Goal: Information Seeking & Learning: Check status

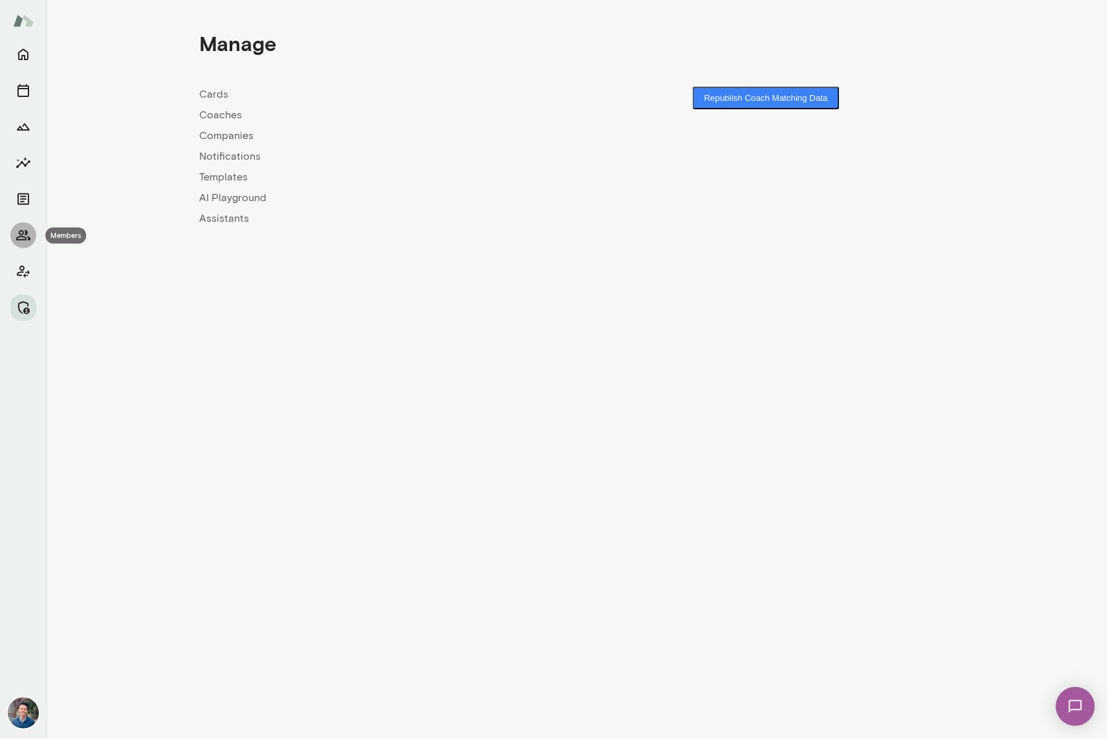
drag, startPoint x: 29, startPoint y: 230, endPoint x: 39, endPoint y: 227, distance: 10.2
click at [28, 230] on icon "Members" at bounding box center [24, 236] width 16 height 16
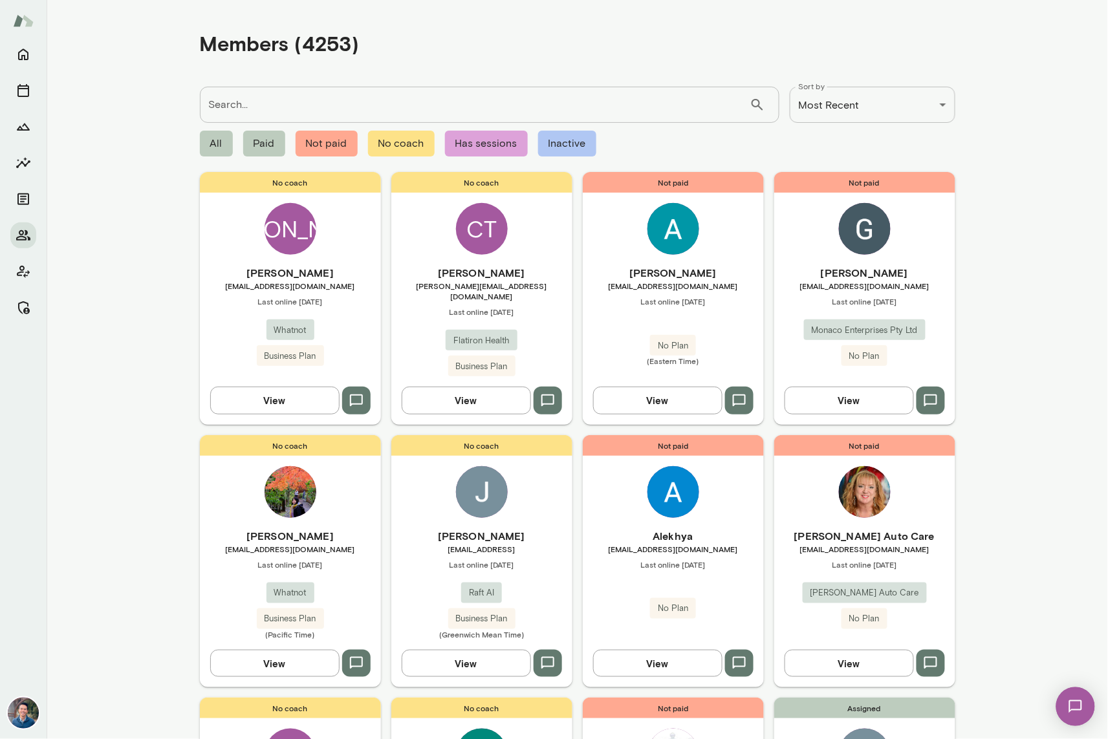
click at [272, 101] on input "Search..." at bounding box center [475, 105] width 550 height 36
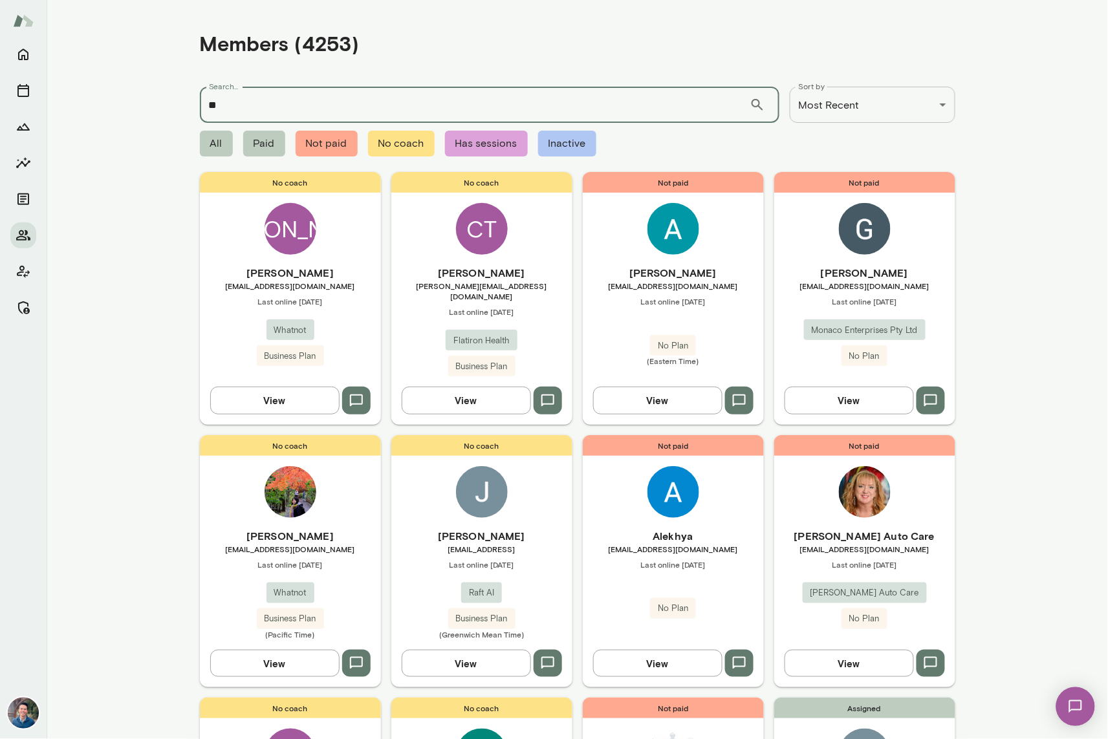
type input "*"
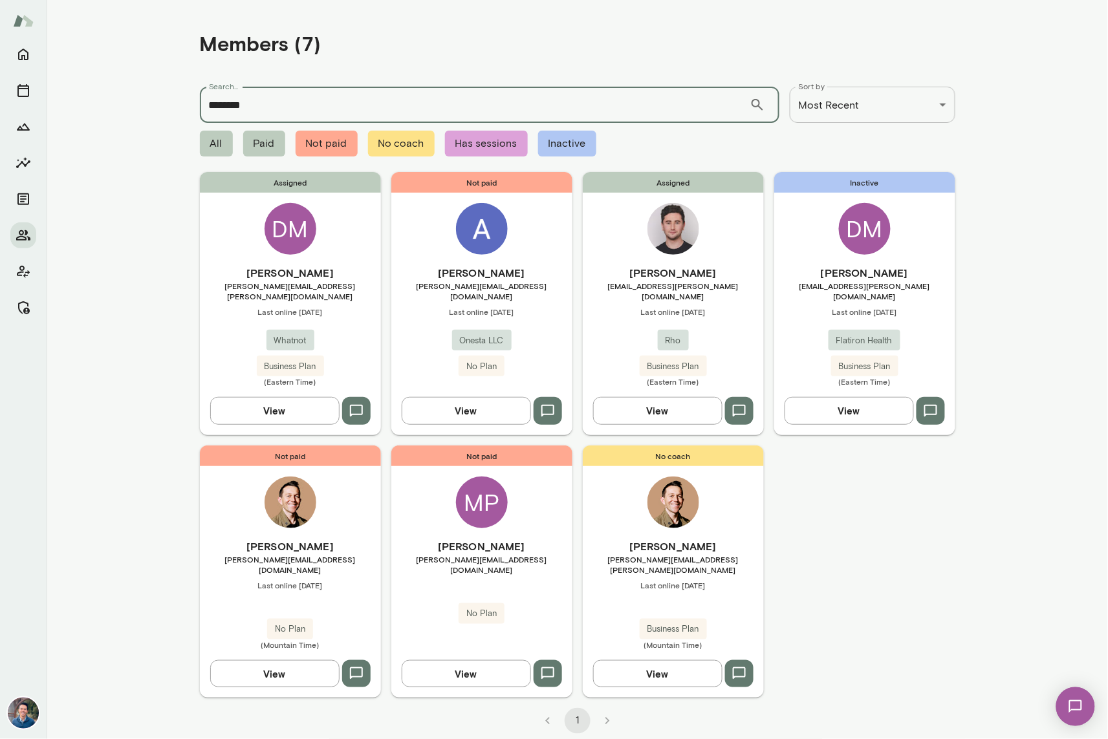
type input "********"
click at [303, 269] on h6 "[PERSON_NAME]" at bounding box center [290, 273] width 181 height 16
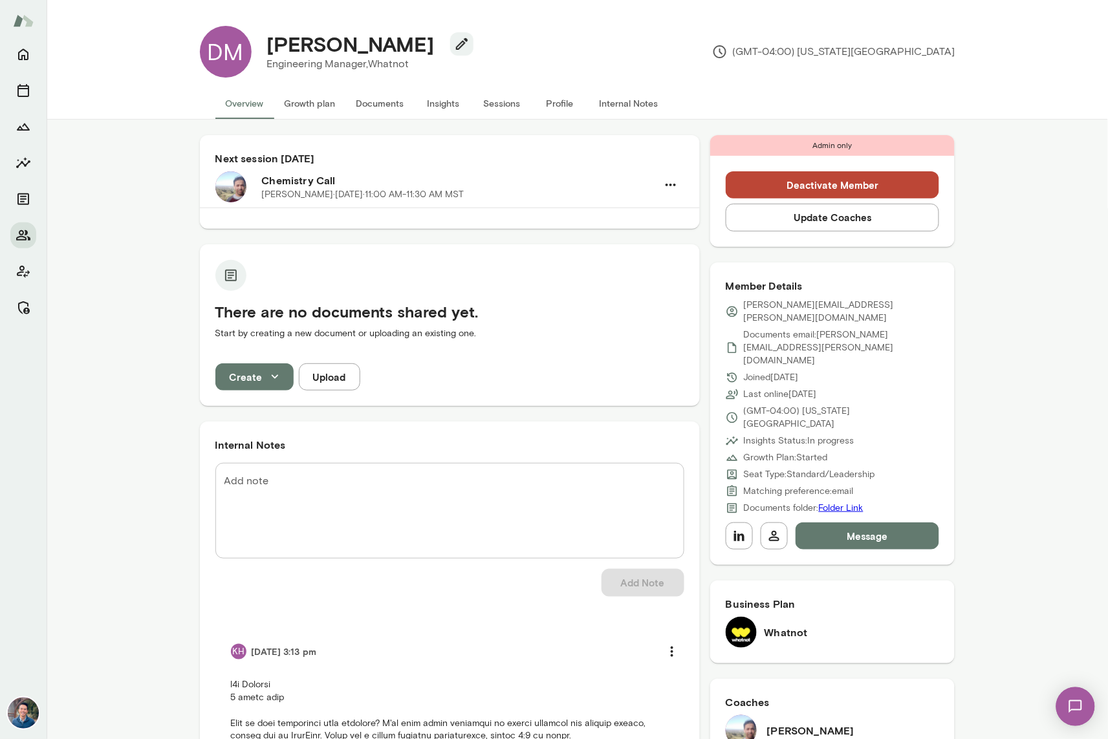
click at [450, 102] on button "Insights" at bounding box center [443, 103] width 58 height 31
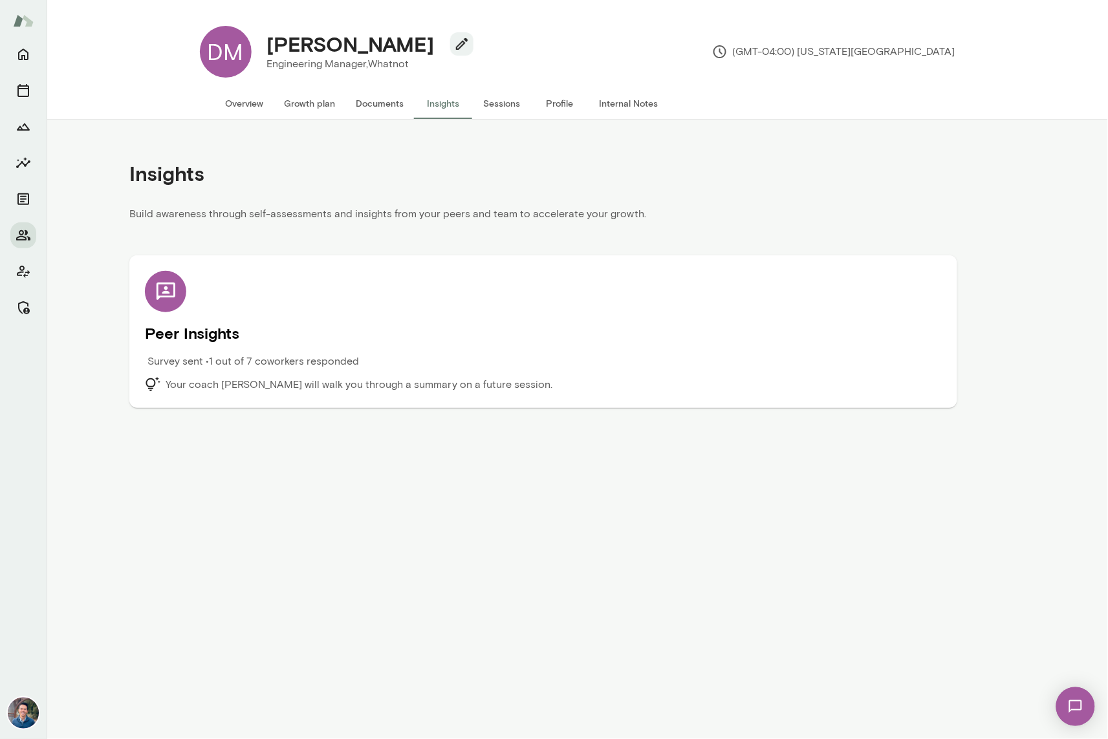
click at [300, 372] on div "Survey sent • 1 out of 7 coworkers responded" at bounding box center [443, 365] width 597 height 23
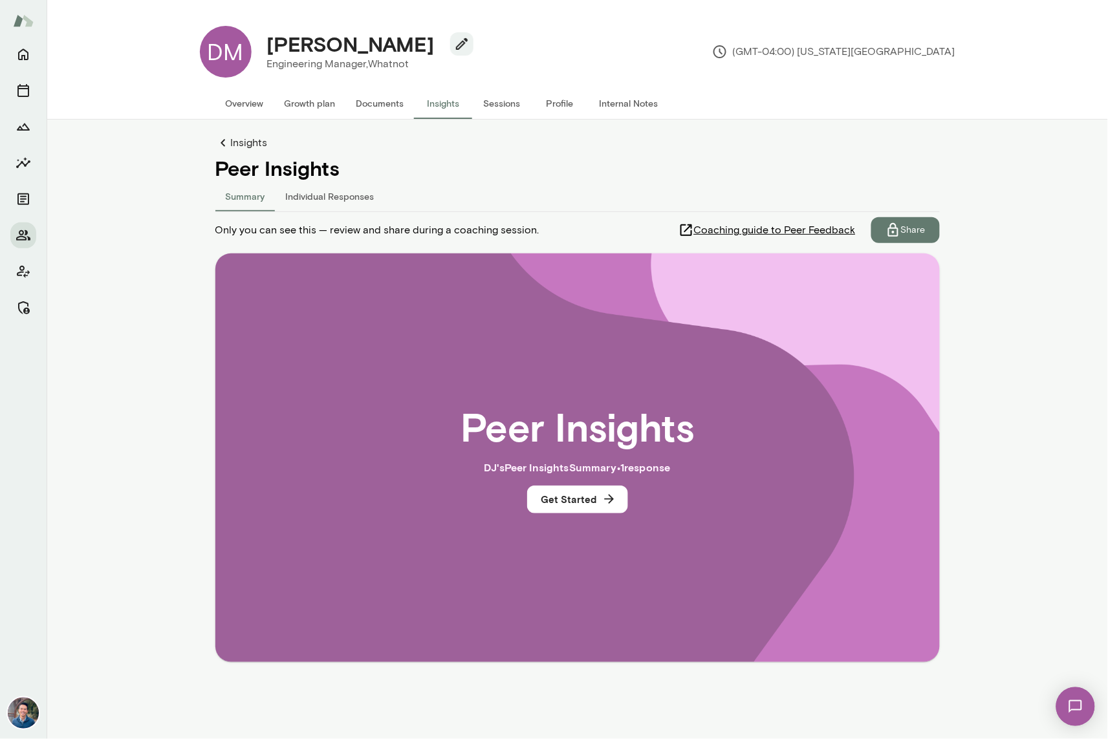
click at [350, 202] on button "Individual Responses" at bounding box center [329, 195] width 109 height 31
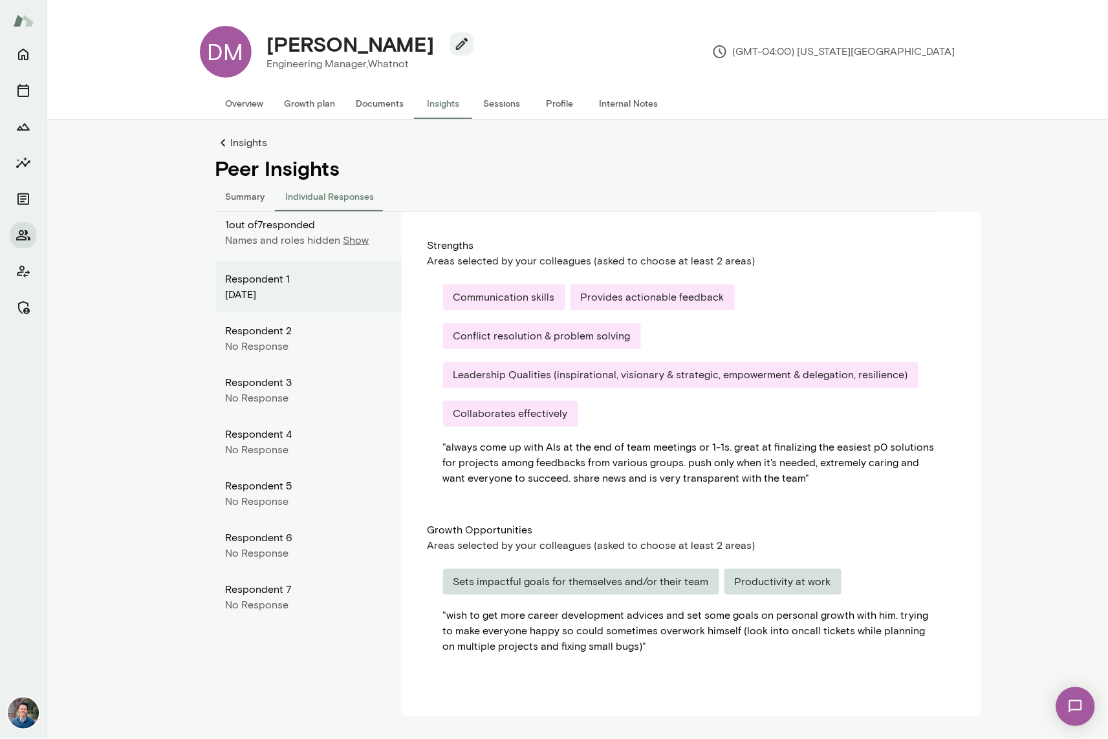
click at [352, 243] on p "Show" at bounding box center [356, 241] width 26 height 16
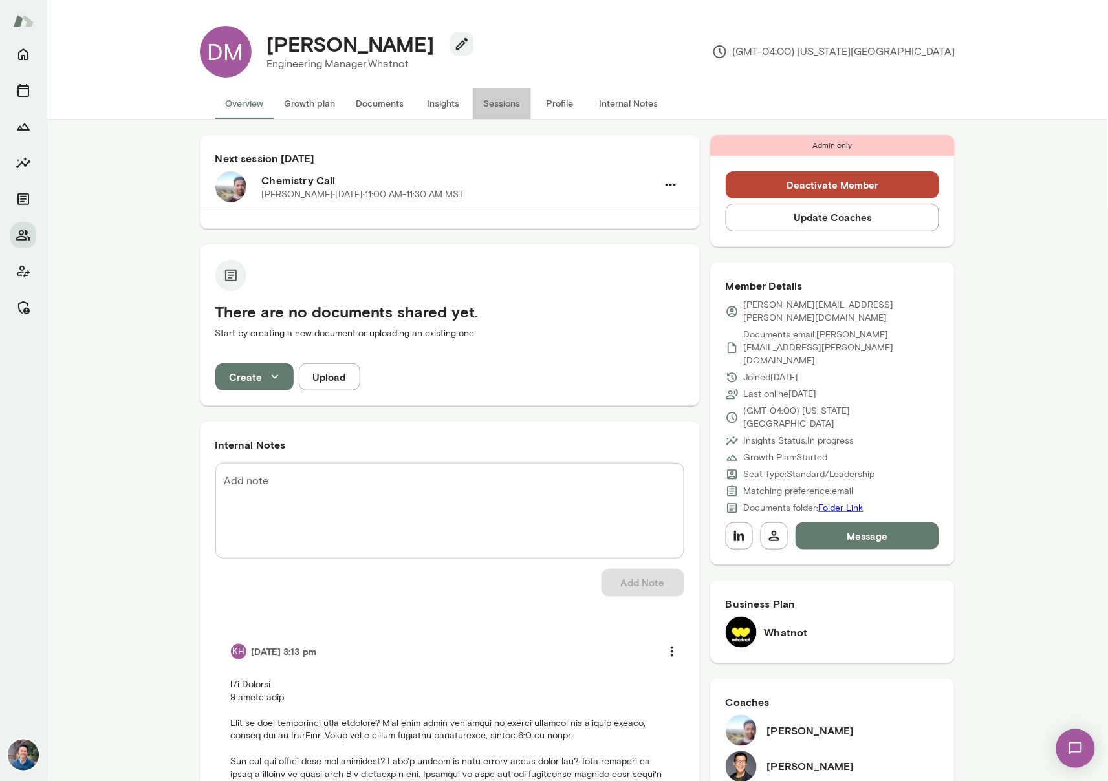
click at [516, 105] on button "Sessions" at bounding box center [502, 103] width 58 height 31
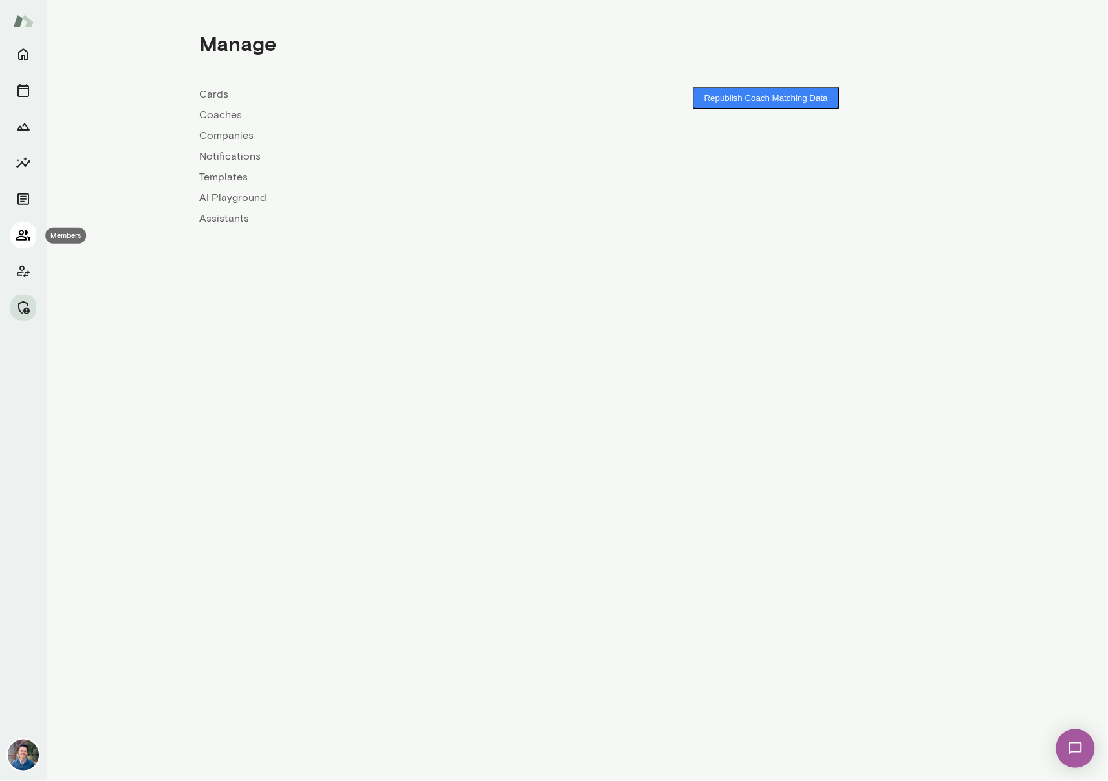
click at [19, 235] on icon "Members" at bounding box center [24, 236] width 16 height 16
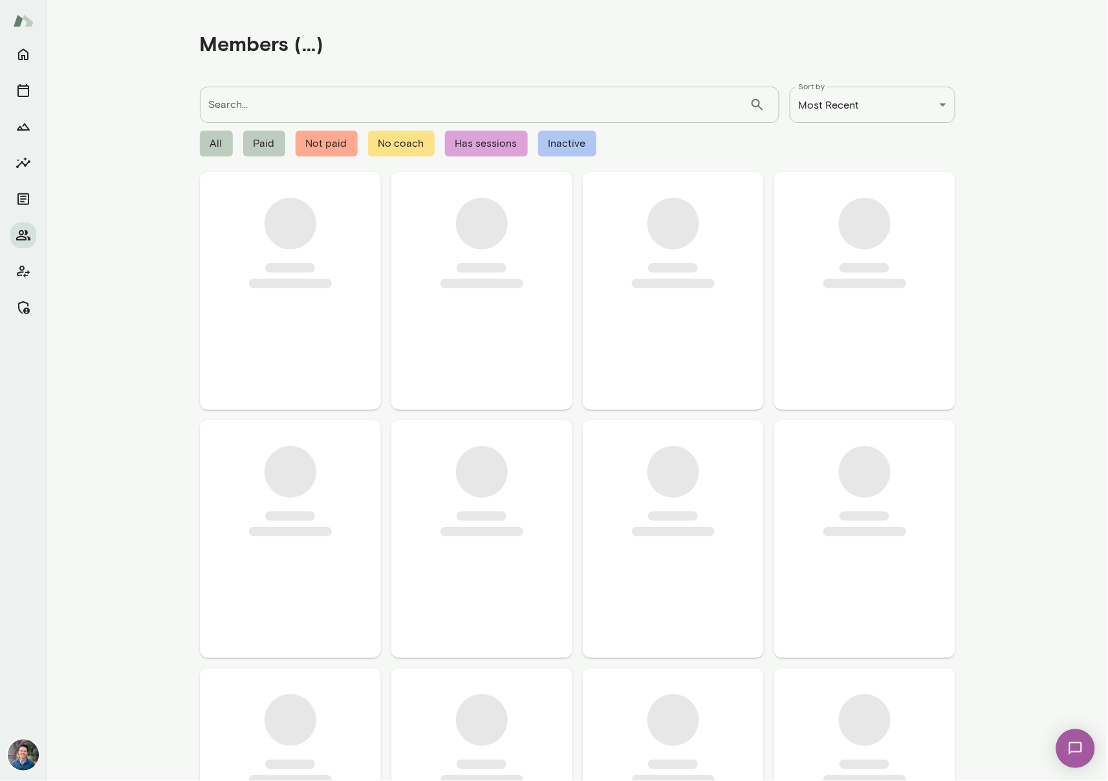
click at [303, 102] on input "Search..." at bounding box center [475, 105] width 550 height 36
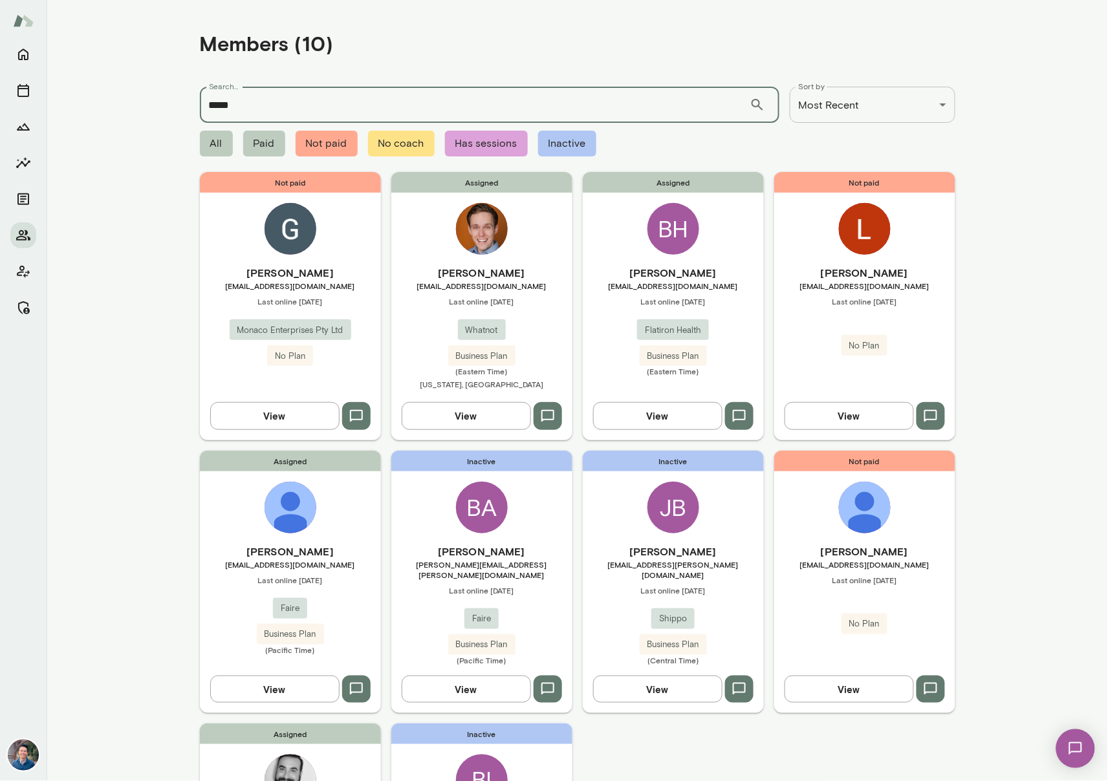
type input "*****"
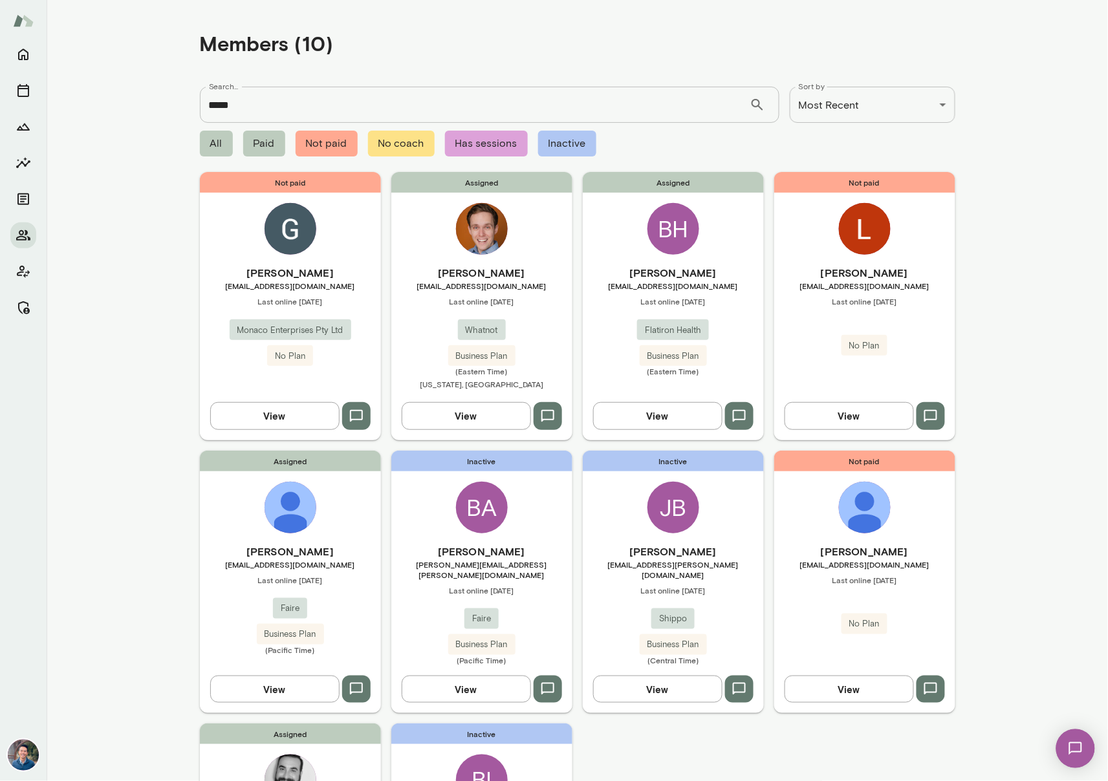
click at [542, 271] on h6 "Blake Morgan" at bounding box center [481, 273] width 181 height 16
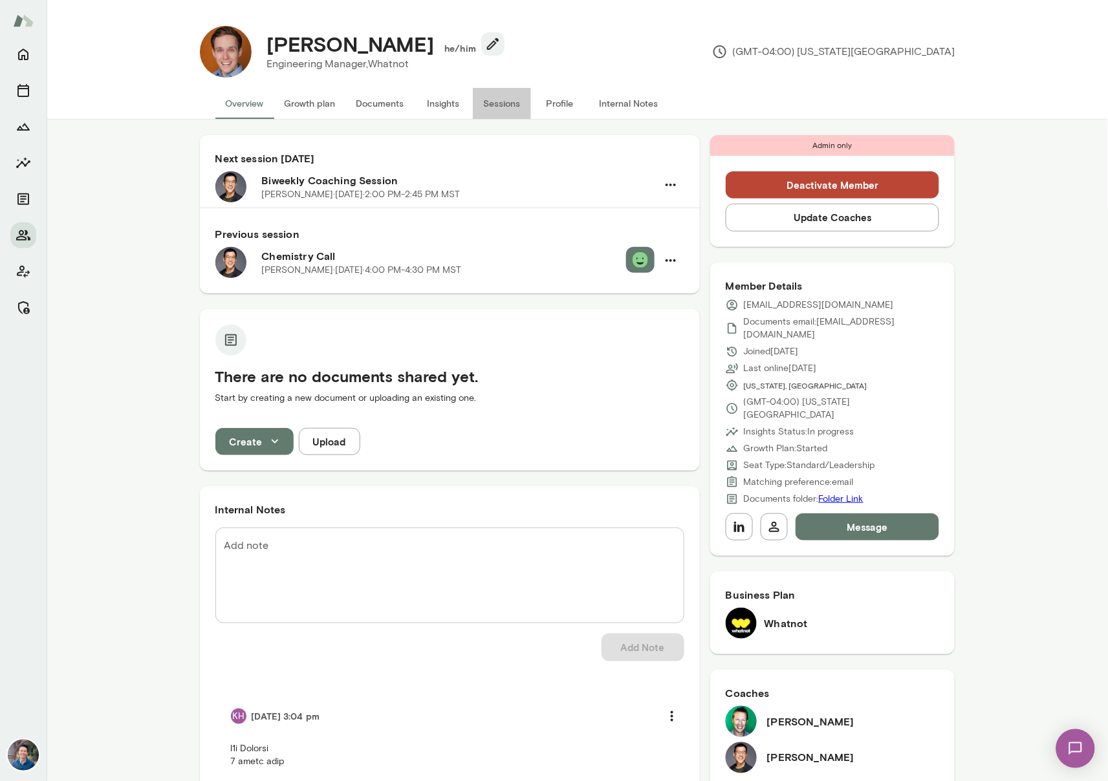
click at [487, 104] on button "Sessions" at bounding box center [502, 103] width 58 height 31
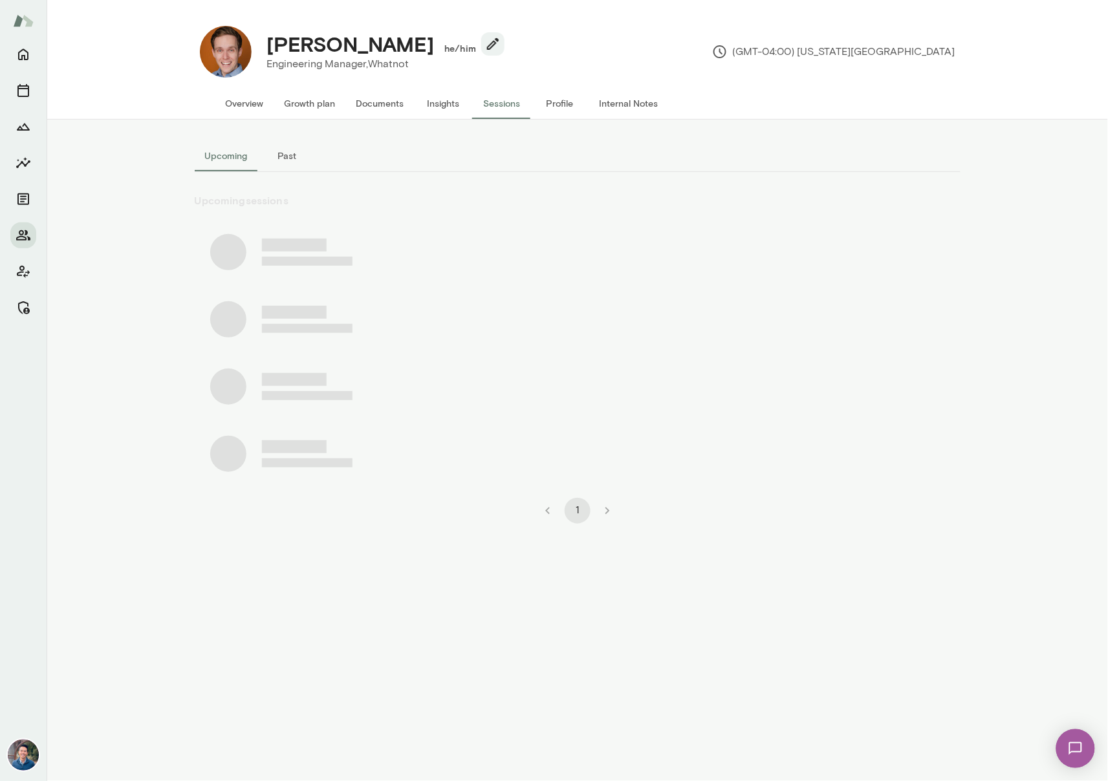
click at [445, 108] on button "Insights" at bounding box center [443, 103] width 58 height 31
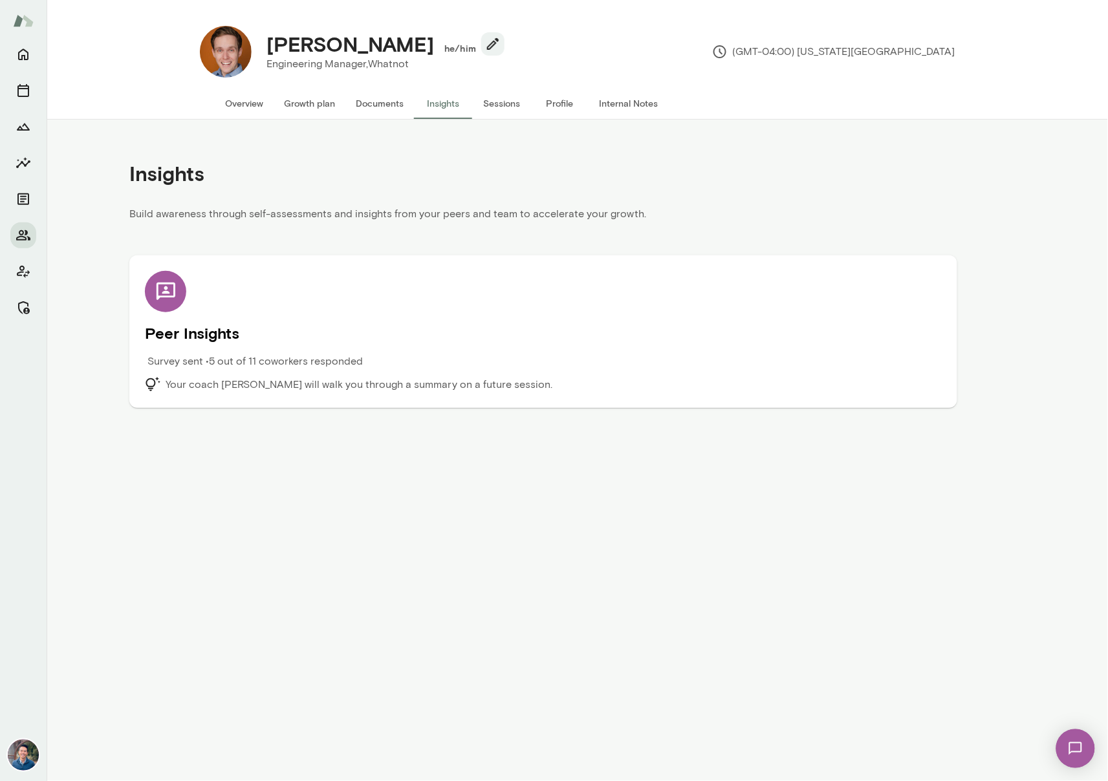
click at [259, 376] on div "Survey sent • 5 out of 11 coworkers responded" at bounding box center [443, 365] width 597 height 23
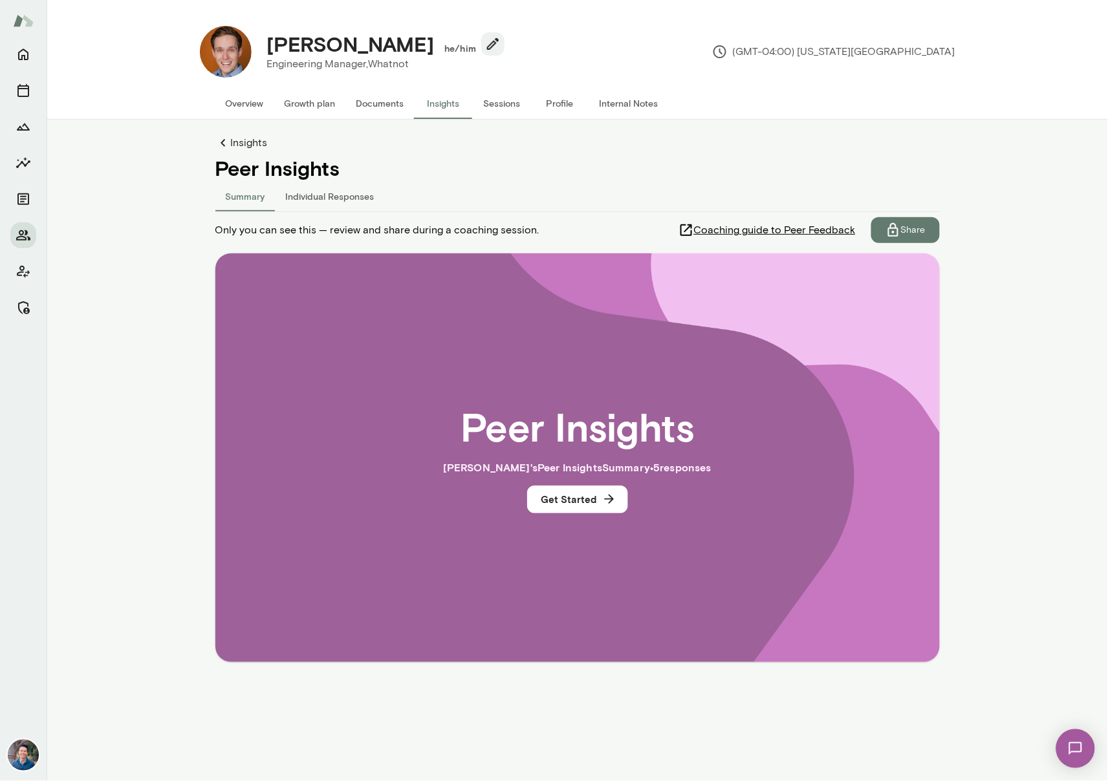
click at [339, 195] on button "Individual Responses" at bounding box center [329, 195] width 109 height 31
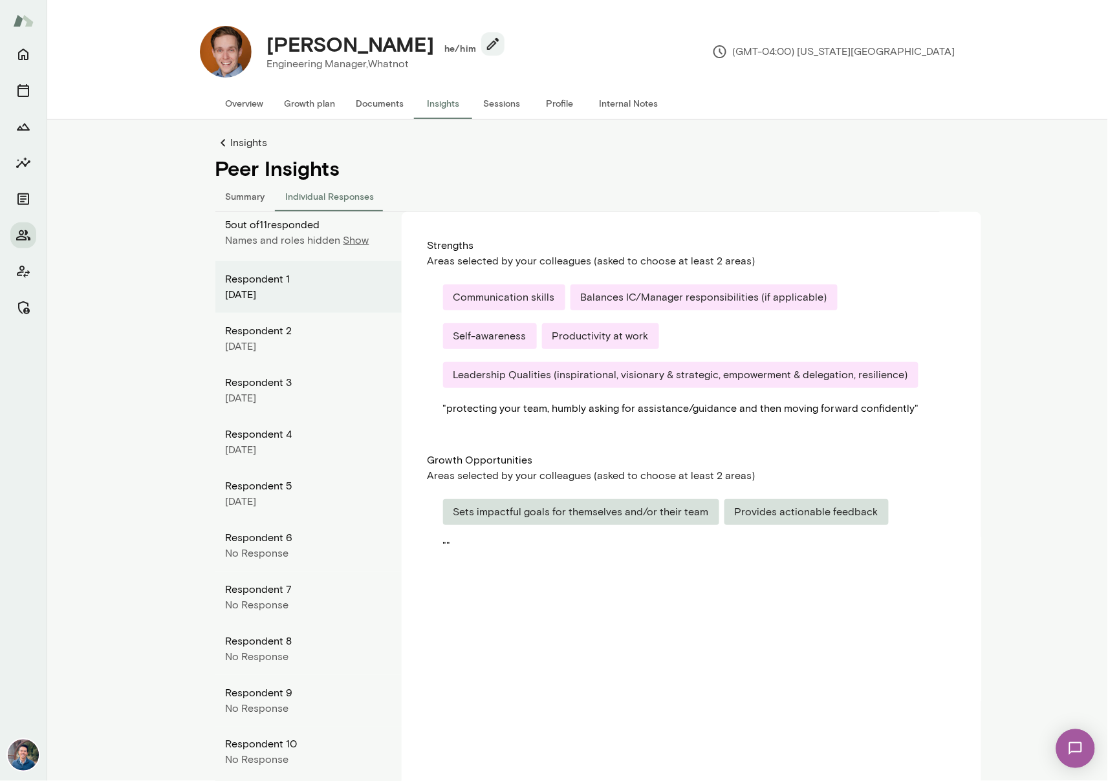
click at [344, 242] on p "Show" at bounding box center [356, 241] width 26 height 16
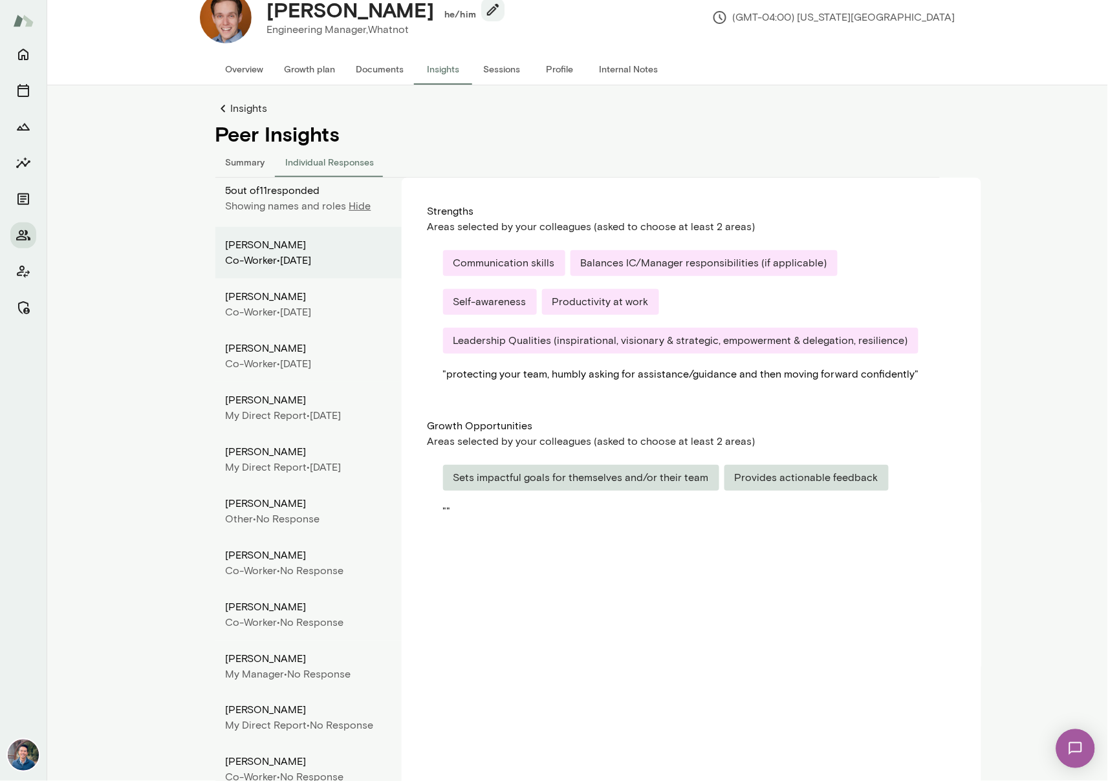
scroll to position [65, 0]
